Goal: Task Accomplishment & Management: Manage account settings

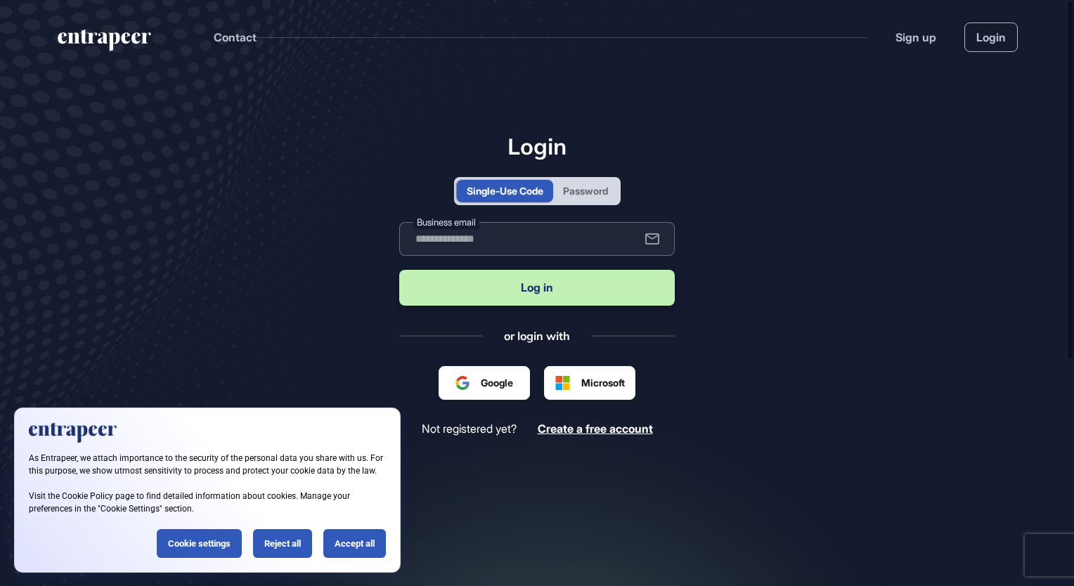
click at [548, 240] on input "text" at bounding box center [537, 239] width 276 height 34
type input "**********"
click at [399, 270] on button "Log in" at bounding box center [537, 288] width 276 height 36
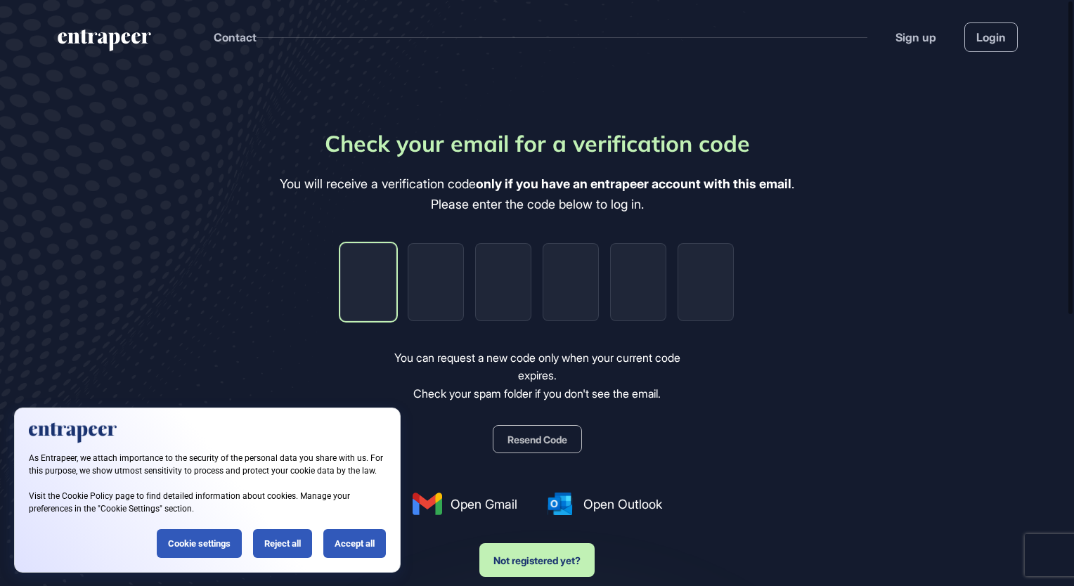
click at [375, 283] on input "tel" at bounding box center [368, 282] width 56 height 78
type input "*"
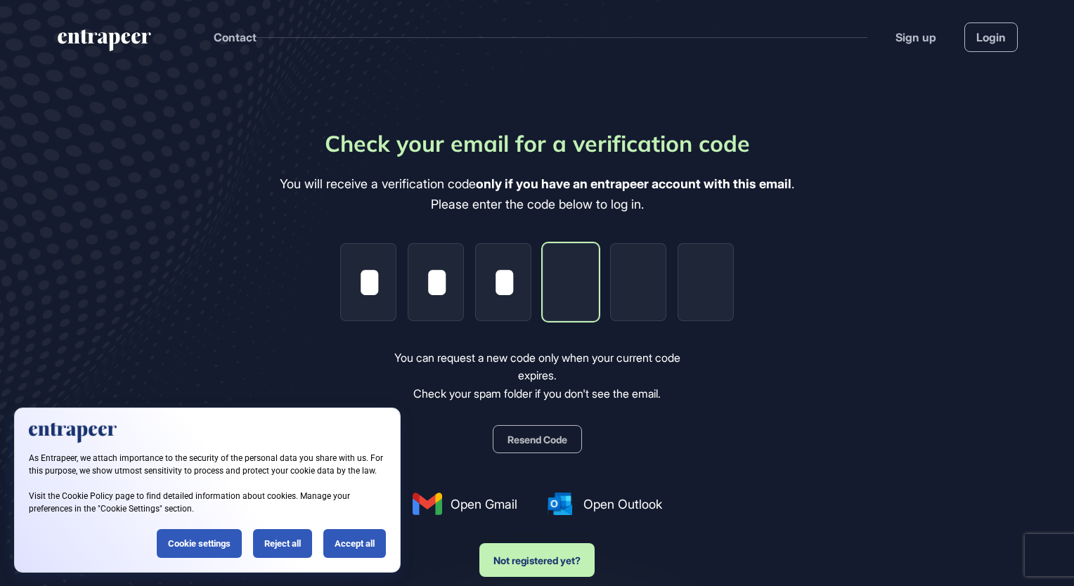
type input "*"
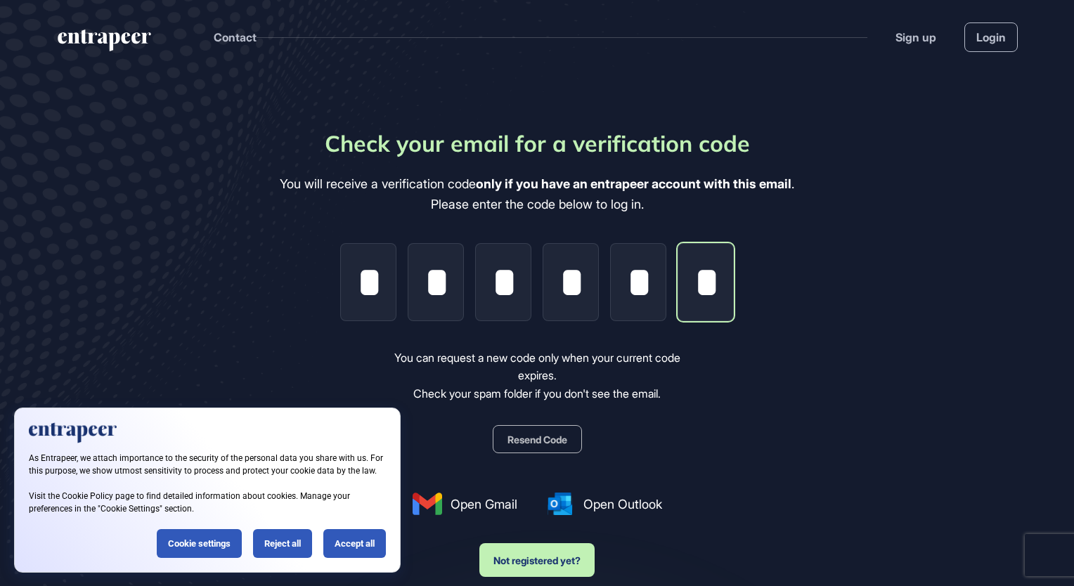
scroll to position [0, 3]
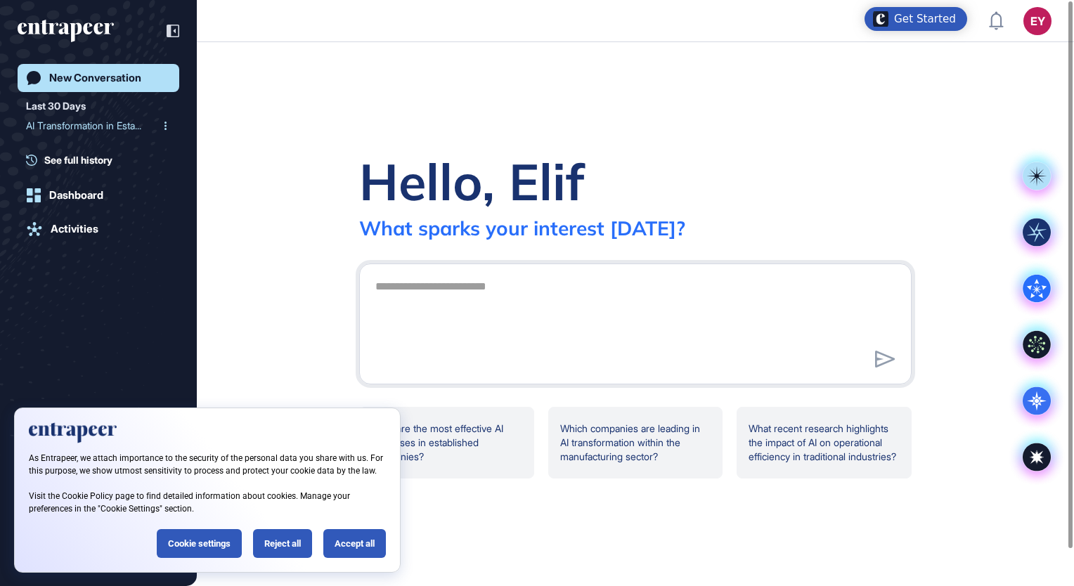
click at [110, 127] on div "AI Transformation in Esta..." at bounding box center [93, 126] width 134 height 22
